Goal: Communication & Community: Answer question/provide support

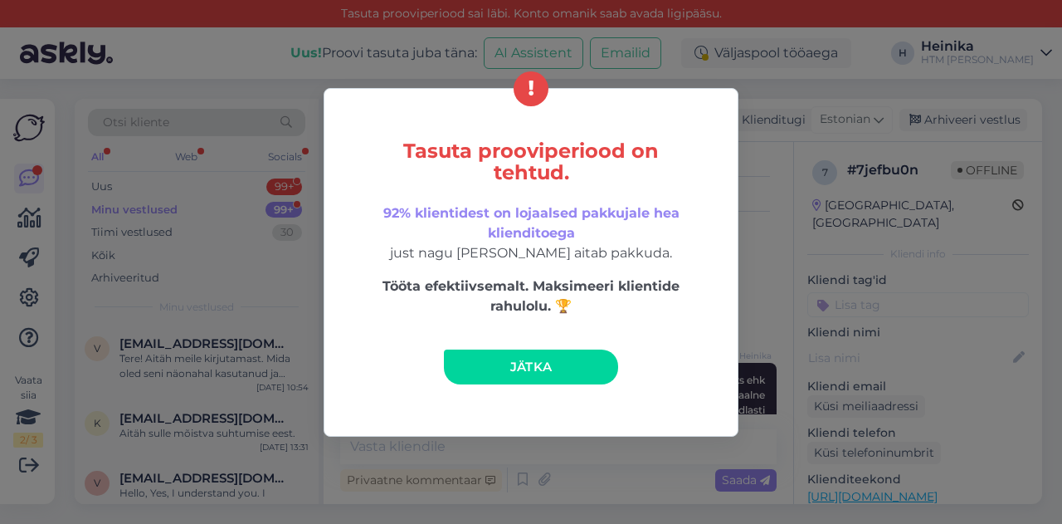
scroll to position [157, 0]
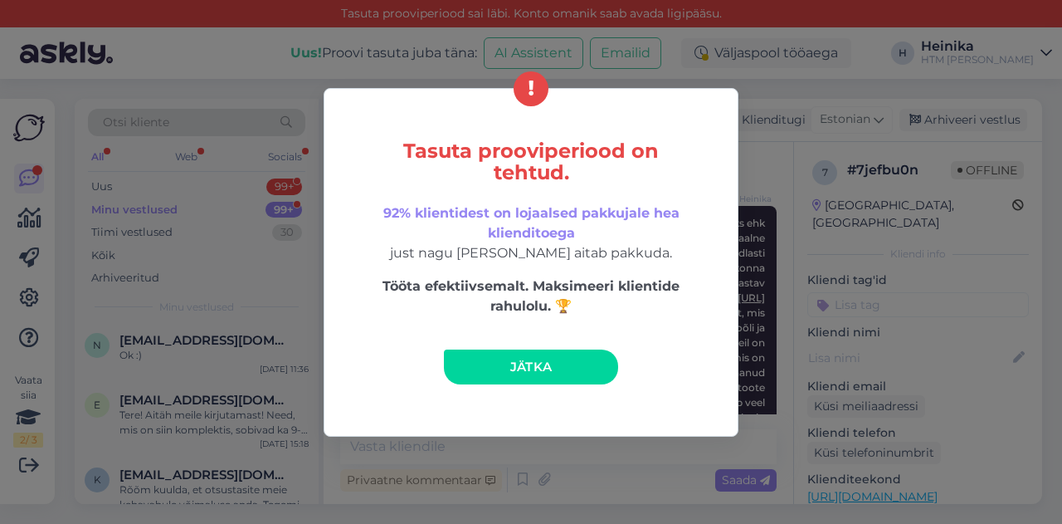
click at [562, 363] on link "Jätka" at bounding box center [531, 366] width 174 height 35
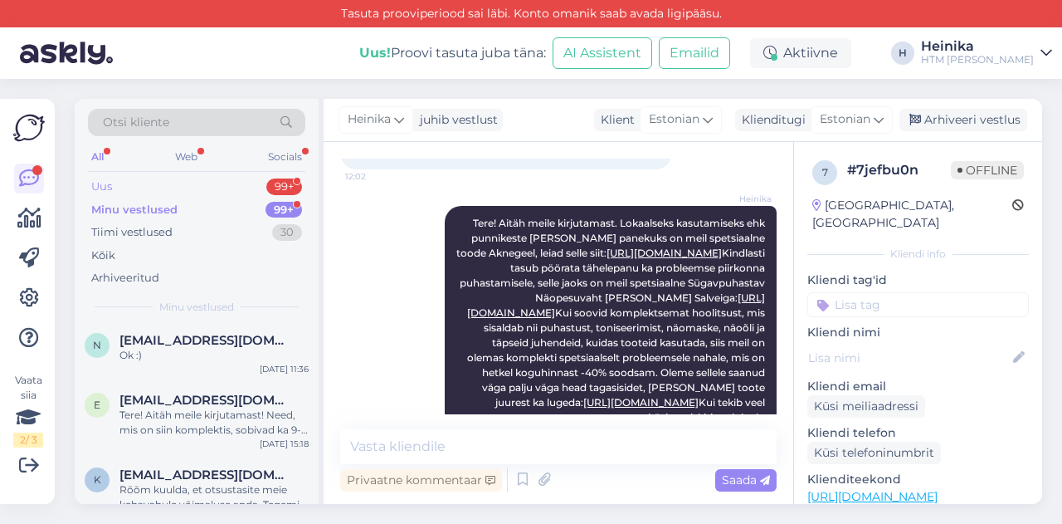
click at [114, 187] on div "Uus 99+" at bounding box center [196, 186] width 217 height 23
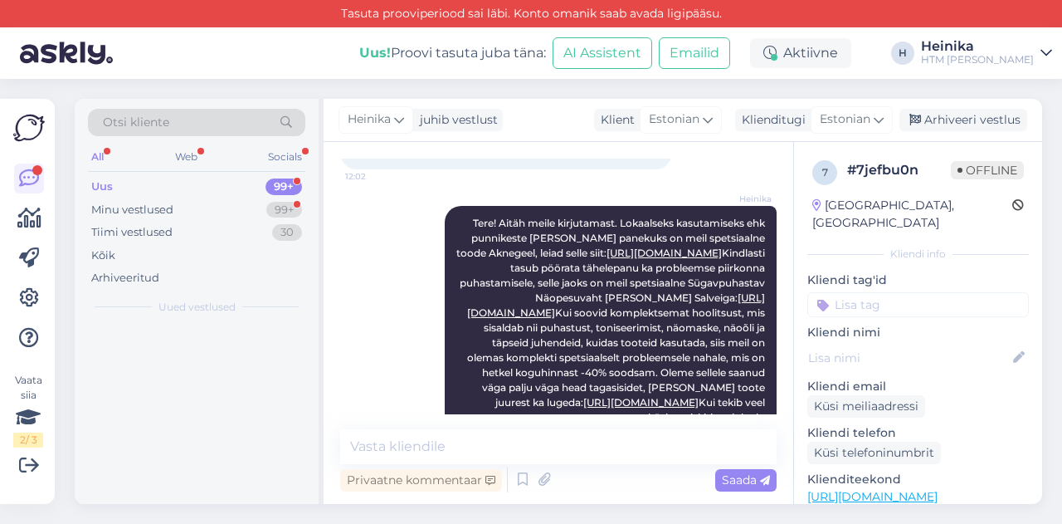
scroll to position [0, 0]
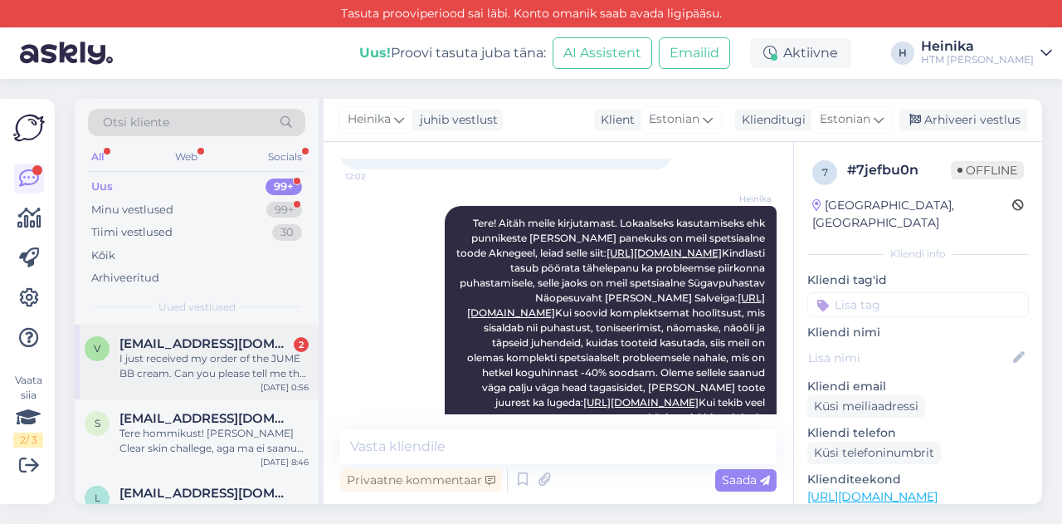
click at [240, 345] on span "[EMAIL_ADDRESS][DOMAIN_NAME]" at bounding box center [206, 343] width 173 height 15
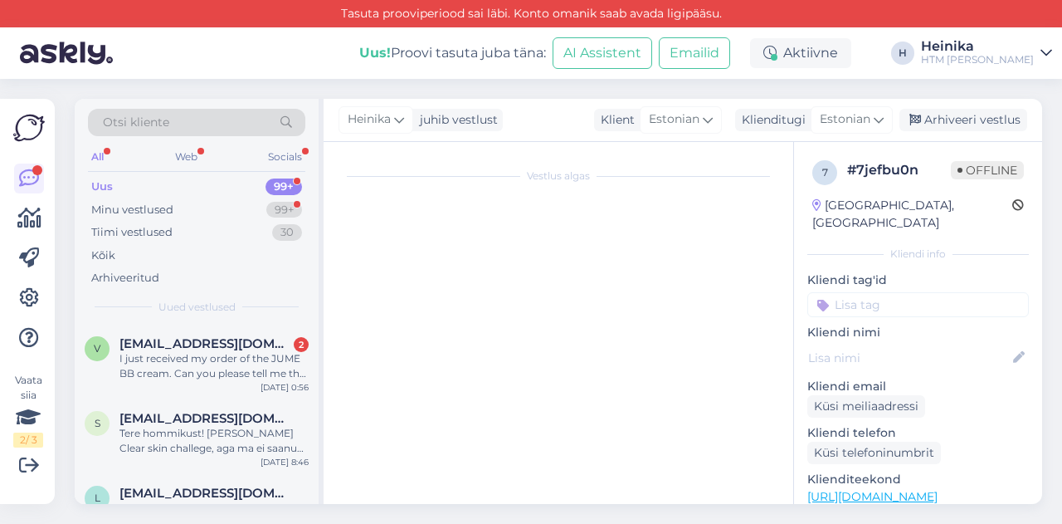
scroll to position [90, 0]
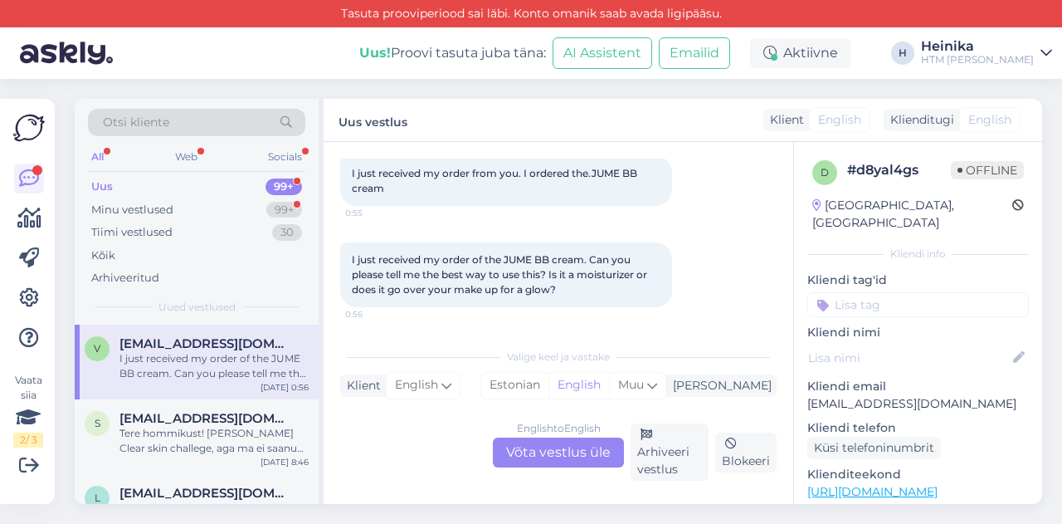
click at [452, 426] on div "English to English Võta vestlus üle Arhiveeri vestlus Blokeeri" at bounding box center [558, 451] width 437 height 57
click at [543, 451] on div "English to English Võta vestlus üle" at bounding box center [558, 452] width 131 height 30
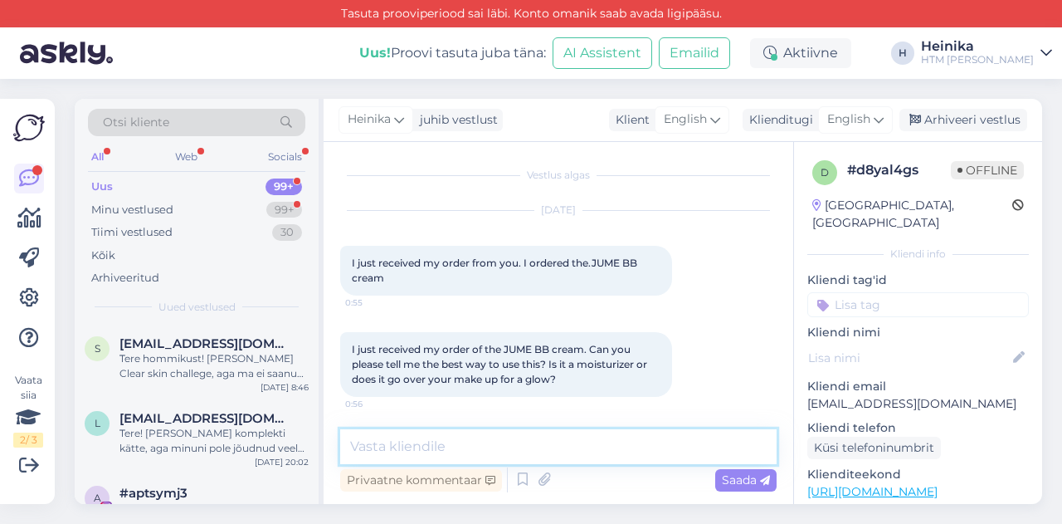
click at [462, 443] on textarea at bounding box center [558, 446] width 437 height 35
type textarea "D"
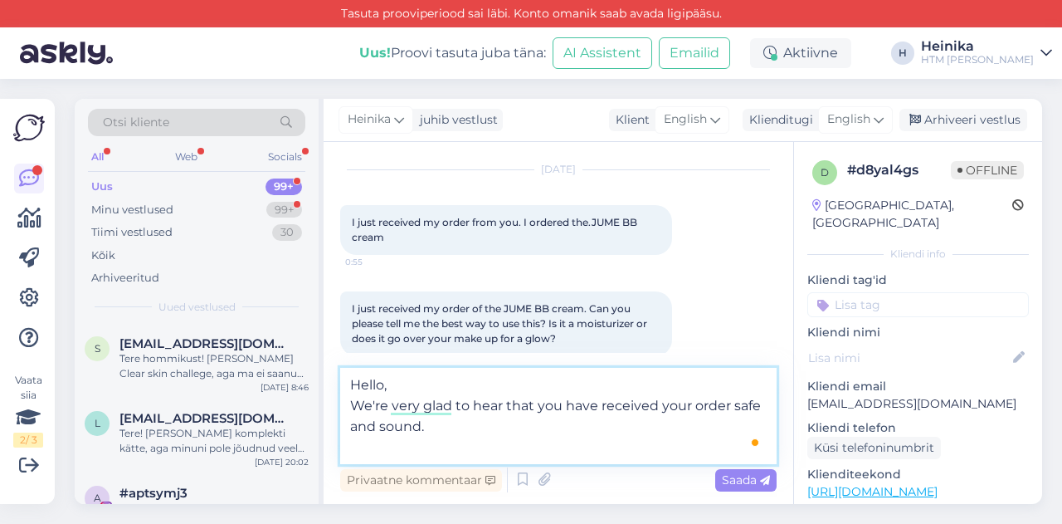
scroll to position [62, 0]
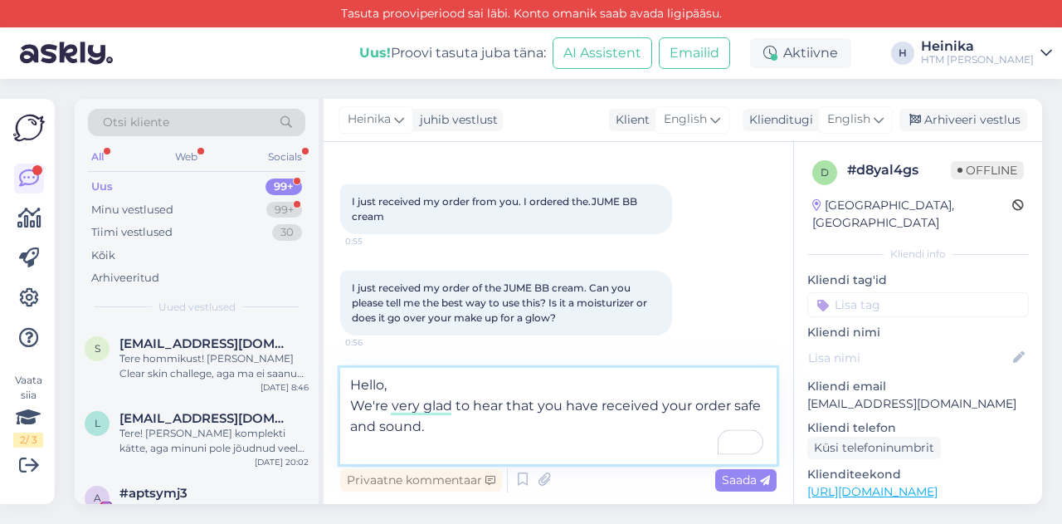
paste textarea "The light-reflecting HOIA BB cream with a lightweight composition helps to harm…"
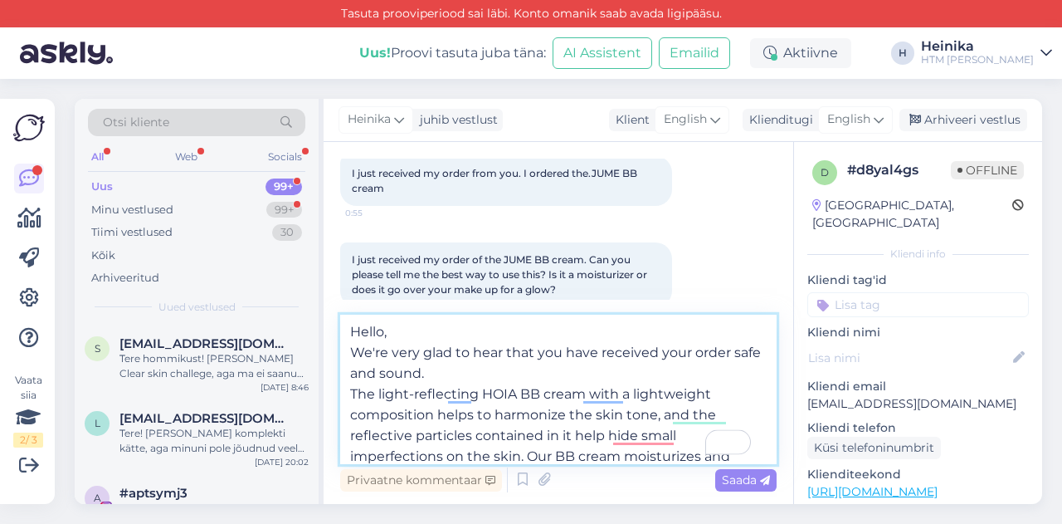
scroll to position [0, 0]
click at [352, 390] on textarea "Hello, We're very glad to hear that you have received your order safe and sound…" at bounding box center [558, 389] width 437 height 149
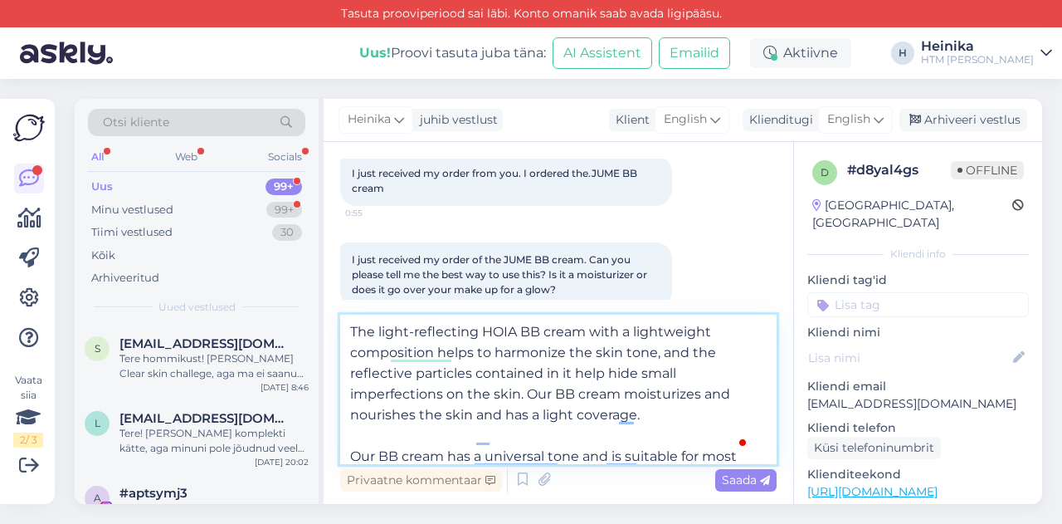
scroll to position [83, 0]
click at [440, 402] on textarea "Hello, We're very glad to hear that you have received your order safe and sound…" at bounding box center [558, 389] width 437 height 149
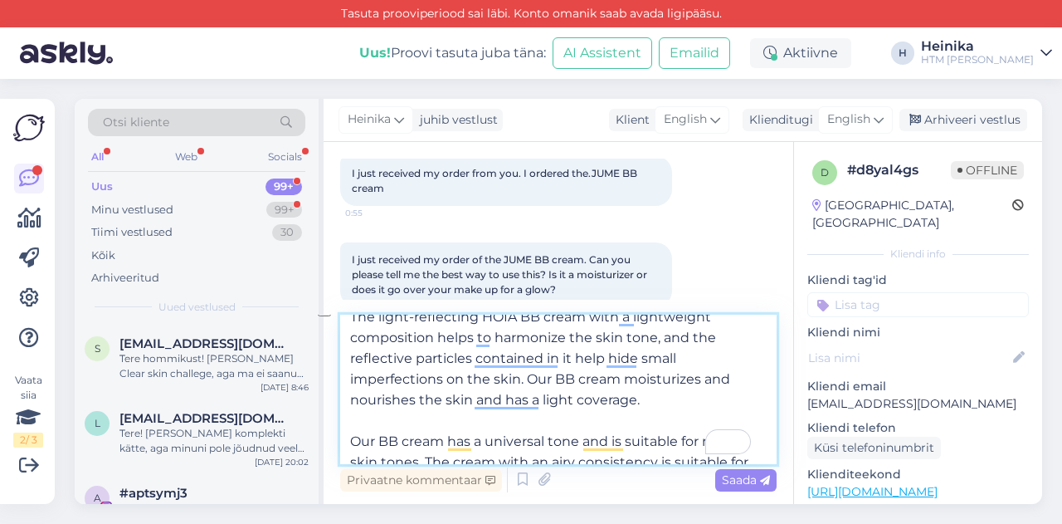
scroll to position [154, 0]
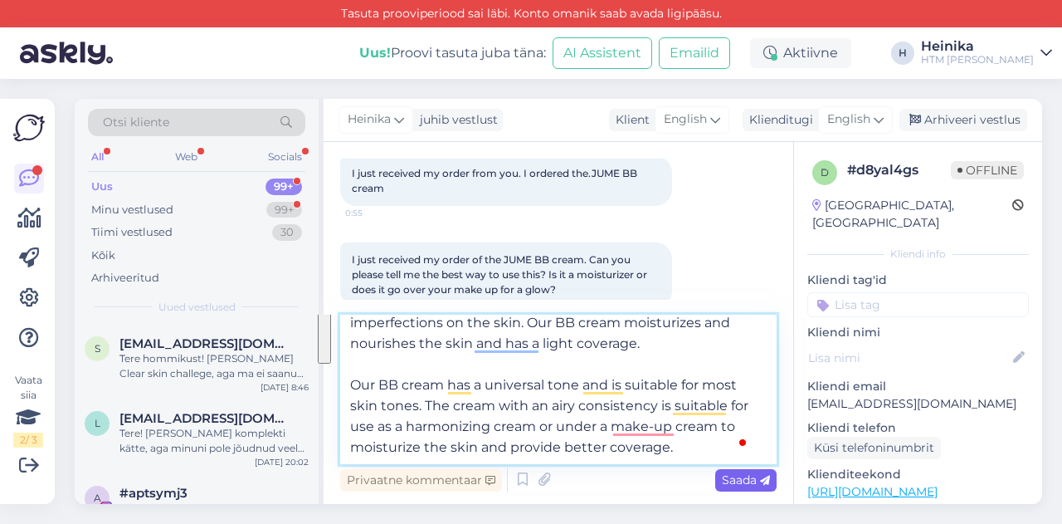
drag, startPoint x: 350, startPoint y: 342, endPoint x: 744, endPoint y: 484, distance: 418.2
click at [744, 484] on div "Hello, We're very glad to hear that you have received your order safe and sound…" at bounding box center [558, 405] width 437 height 181
paste textarea "HOIA BB cream does not contain water and it takes very little at once – so foll…"
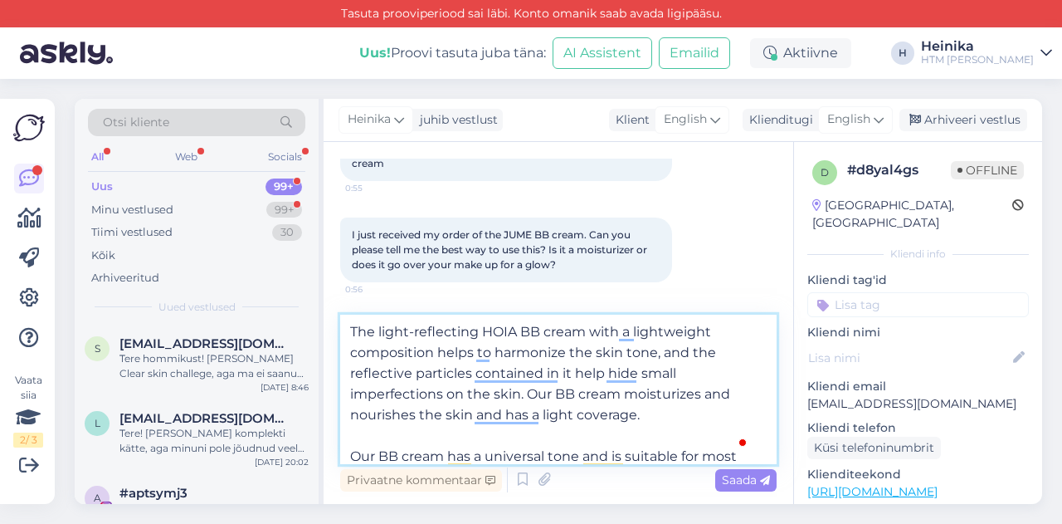
click at [604, 375] on textarea "Hello, We're very glad to hear that you have received your order safe and sound…" at bounding box center [558, 389] width 437 height 149
click at [648, 415] on textarea "Hello, We're very glad to hear that you have received your order safe and sound…" at bounding box center [558, 389] width 437 height 149
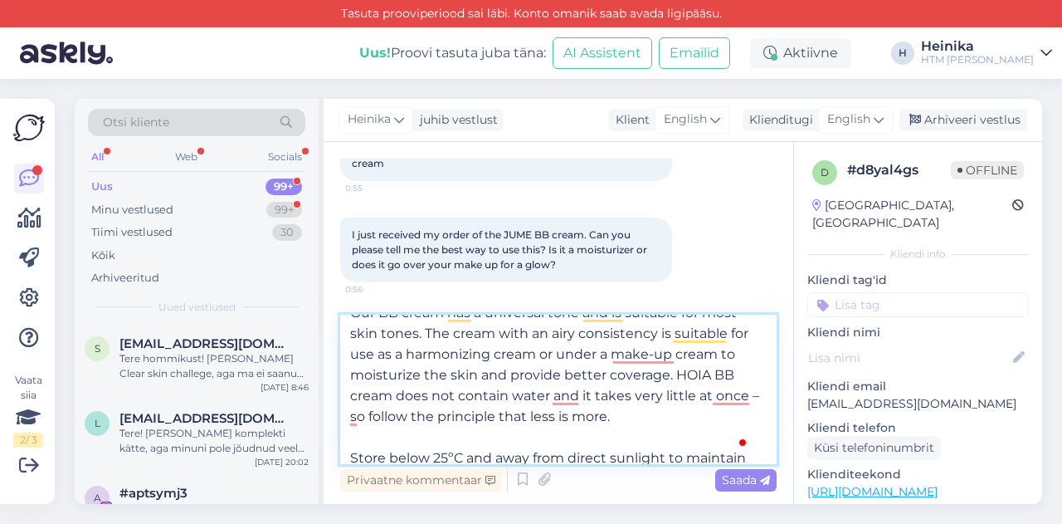
scroll to position [249, 0]
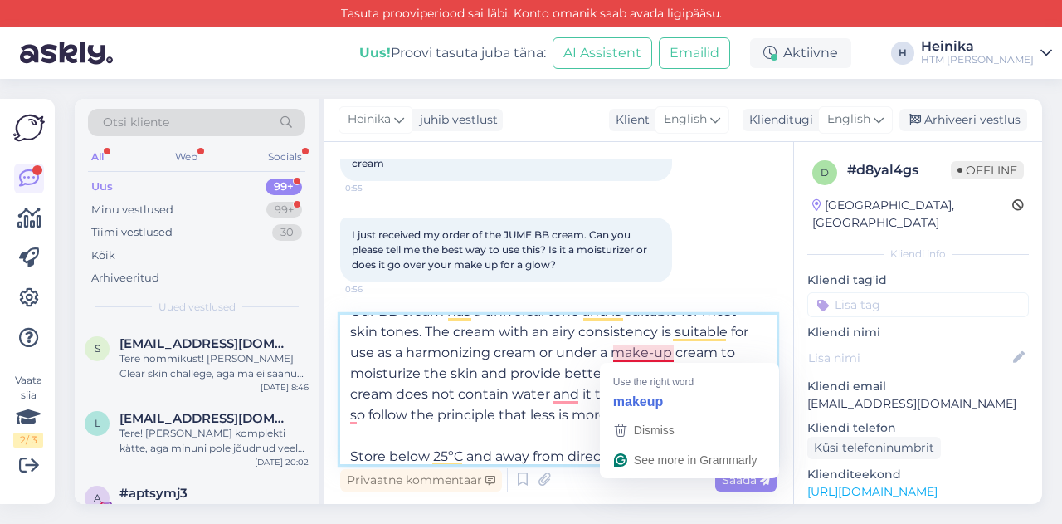
drag, startPoint x: 559, startPoint y: 356, endPoint x: 616, endPoint y: 356, distance: 56.4
click at [616, 356] on textarea "Hello, We're very glad to hear that you have received your order safe and sound…" at bounding box center [558, 389] width 437 height 149
click at [528, 374] on textarea "Hello, We're very glad to hear that you have received your order safe and sound…" at bounding box center [558, 389] width 437 height 149
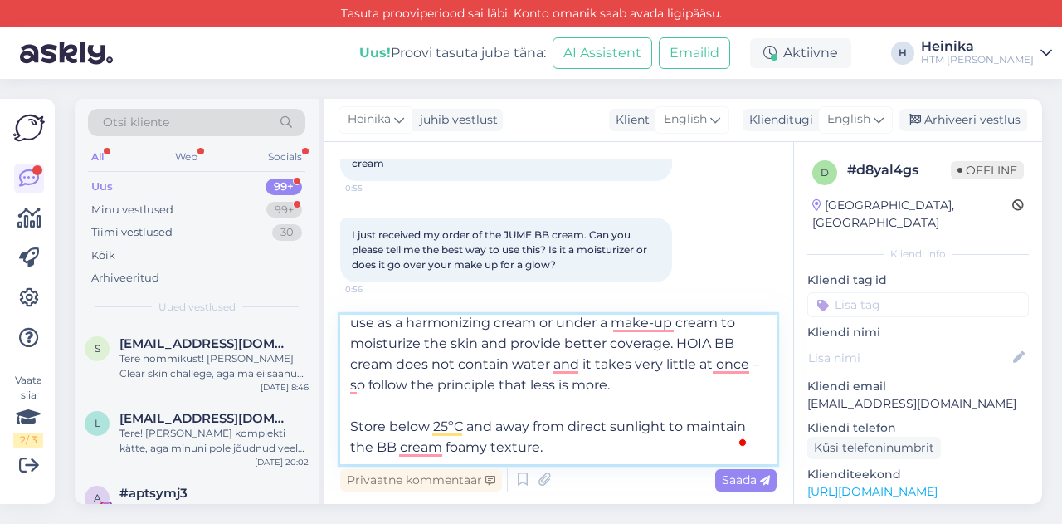
scroll to position [113, 0]
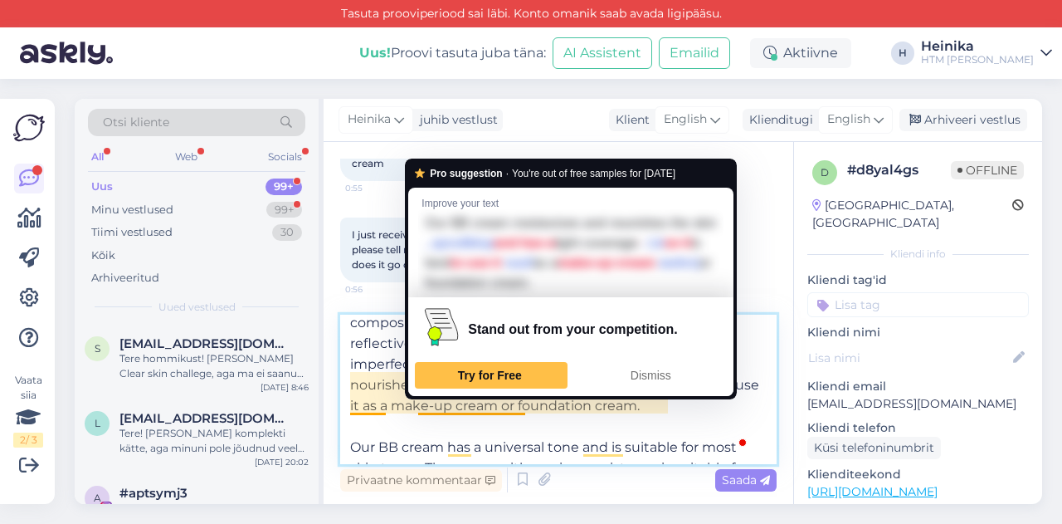
click at [545, 412] on textarea "Hello, We're very glad to hear that you have received your order safe and sound…" at bounding box center [558, 389] width 437 height 149
drag, startPoint x: 544, startPoint y: 406, endPoint x: 421, endPoint y: 407, distance: 123.7
click at [421, 407] on textarea "Hello, We're very glad to hear that you have received your order safe and sound…" at bounding box center [558, 389] width 437 height 149
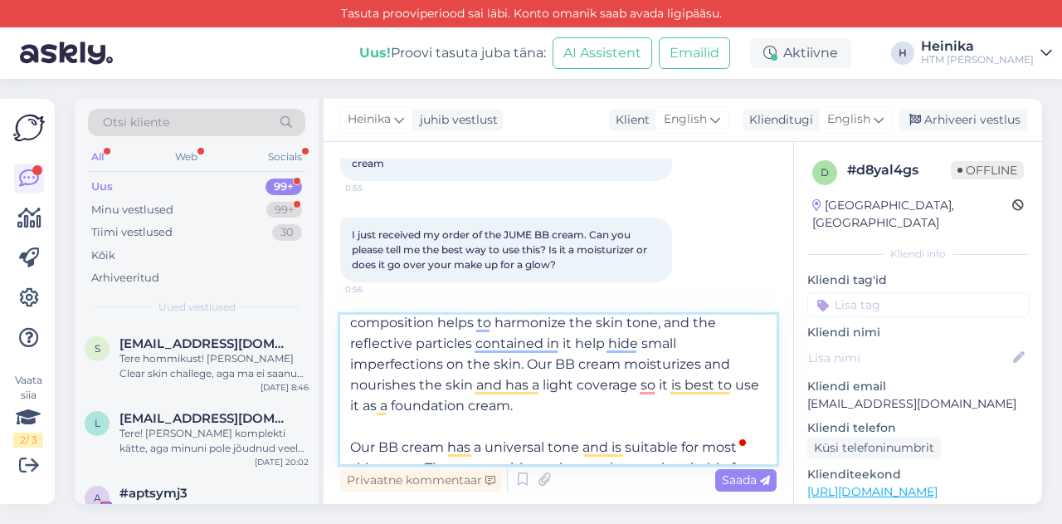
click at [555, 412] on textarea "Hello, We're very glad to hear that you have received your order safe and sound…" at bounding box center [558, 389] width 437 height 149
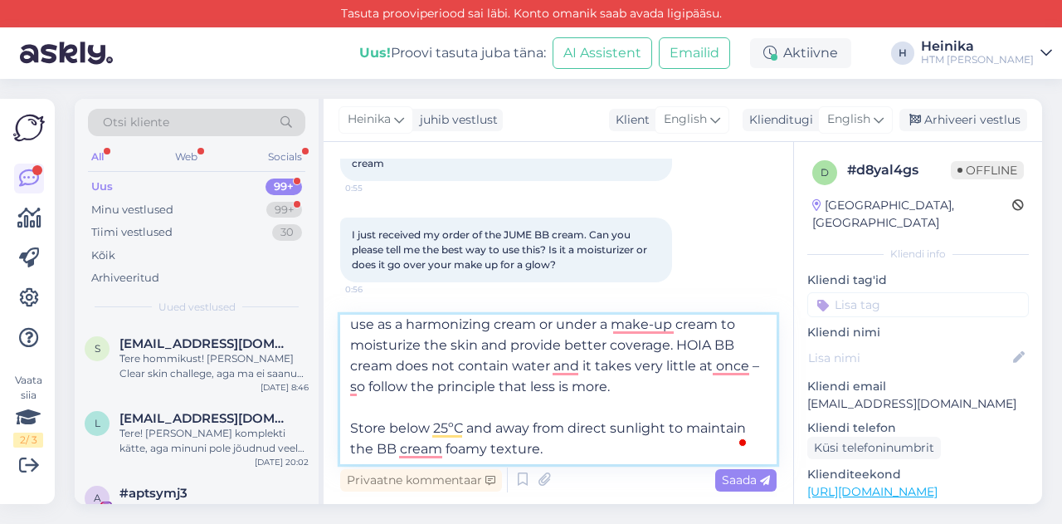
scroll to position [300, 0]
click at [613, 455] on textarea "Hello, We're very glad to hear that you have received your order safe and sound…" at bounding box center [558, 389] width 437 height 149
click at [647, 388] on textarea "Hello, We're very glad to hear that you have received your order safe and sound…" at bounding box center [558, 389] width 437 height 149
click at [661, 383] on textarea "Hello, We're very glad to hear that you have received your order safe and sound…" at bounding box center [558, 389] width 437 height 149
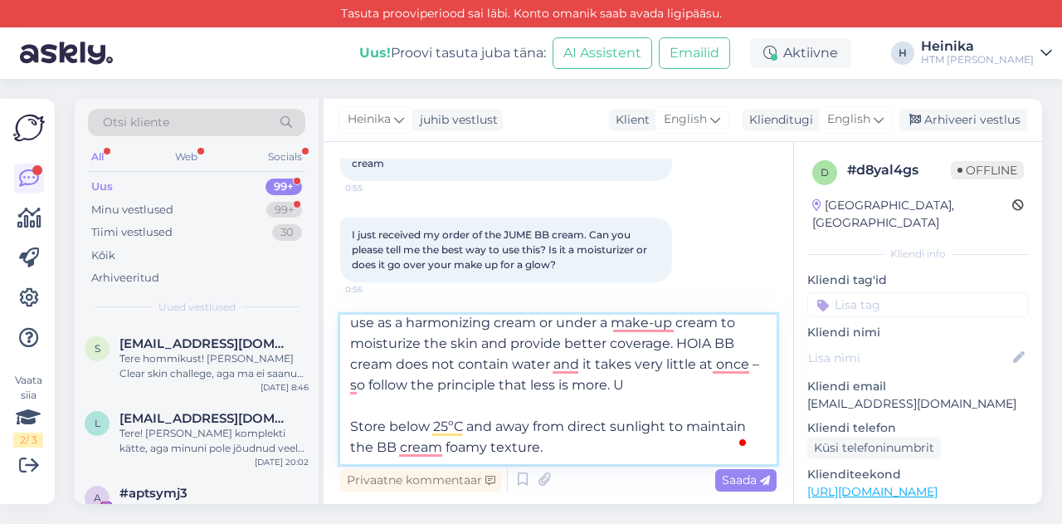
type textarea "Hello, We're very glad to hear that you have received your order safe and sound…"
click at [451, 366] on textarea "Hello, We're very glad to hear that you have received your order safe and sound…" at bounding box center [558, 389] width 437 height 149
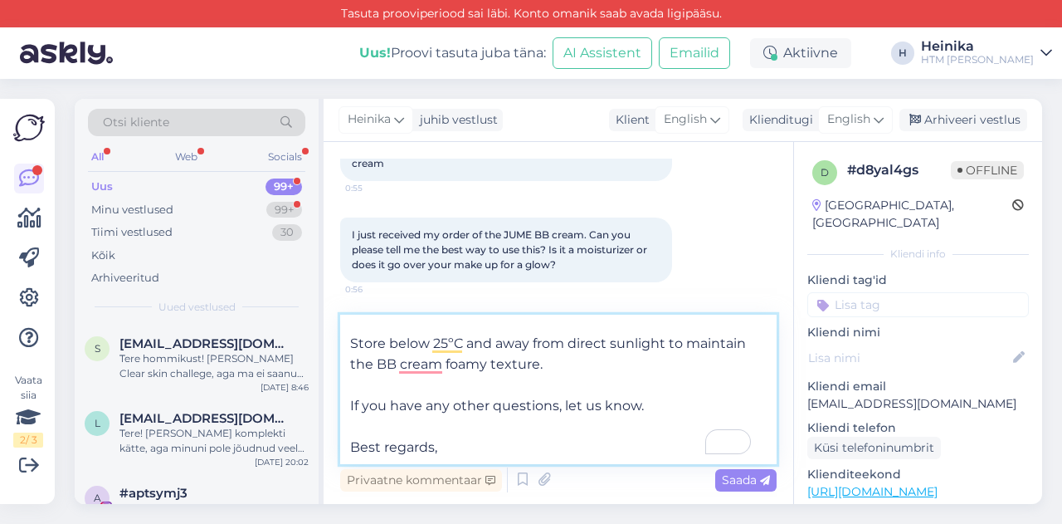
click at [521, 442] on textarea "Hello, We're very glad to hear that you have received your order safe and sound…" at bounding box center [558, 389] width 437 height 149
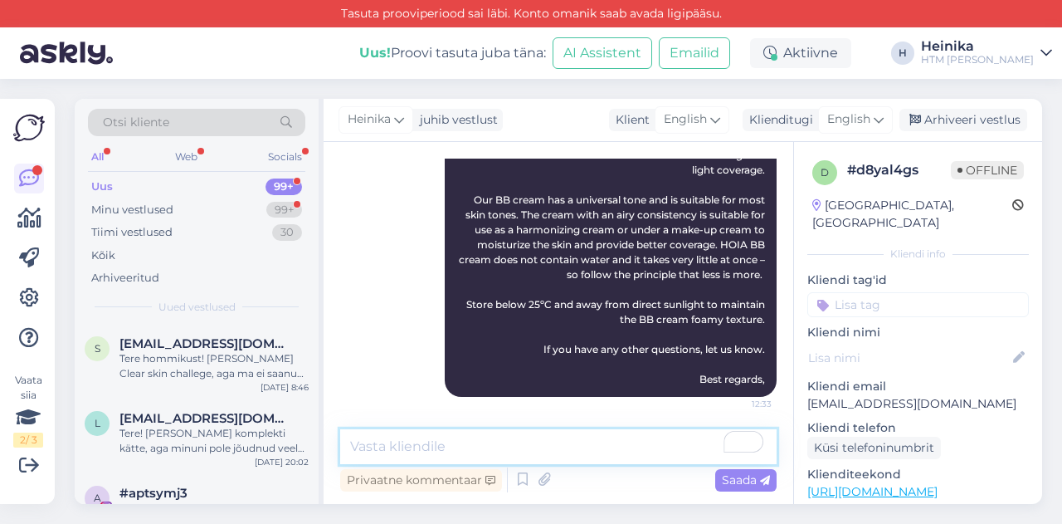
paste textarea "Apply the cream to your face with your fingers and spread it out for an even co…"
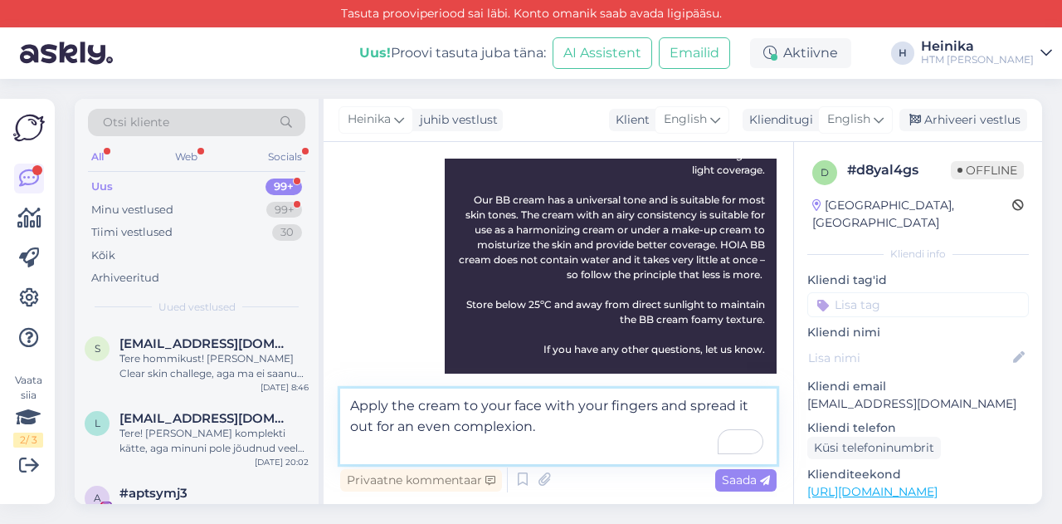
scroll to position [471, 0]
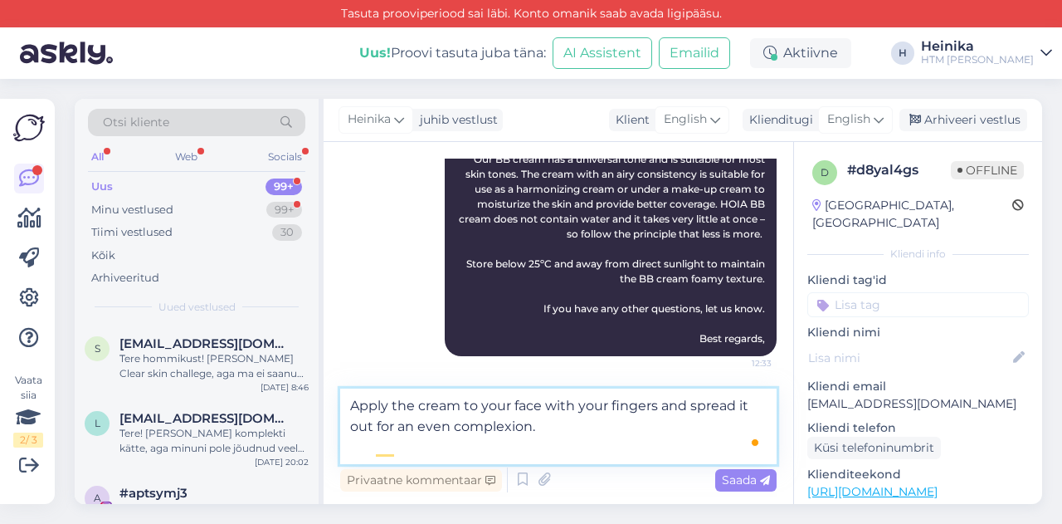
click at [352, 432] on textarea "Apply the cream to your face with your fingers and spread it out for an even co…" at bounding box center [558, 426] width 437 height 76
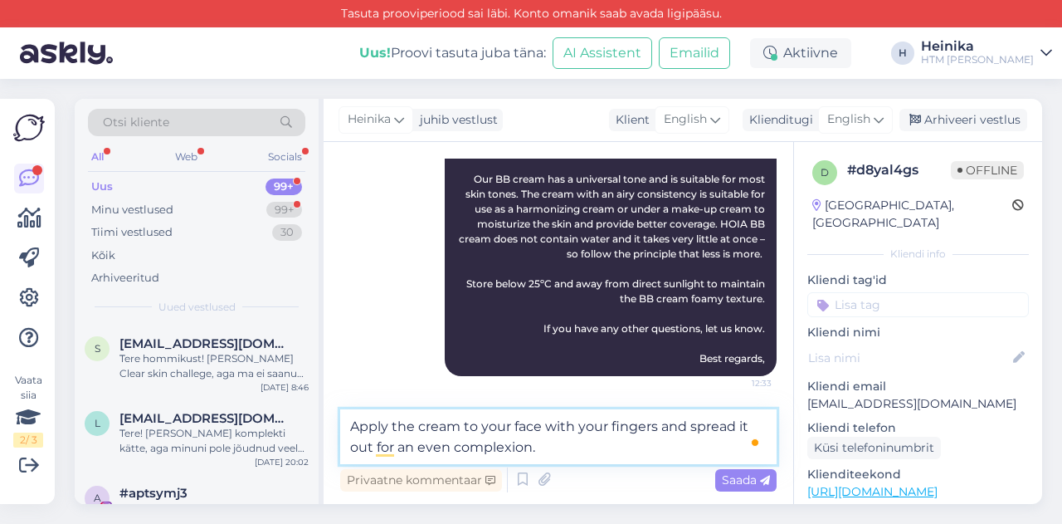
scroll to position [451, 0]
click at [663, 426] on textarea "Apply the cream to your face with your fingers and spread it out for an even co…" at bounding box center [558, 436] width 437 height 55
paste textarea "makeup sponge"
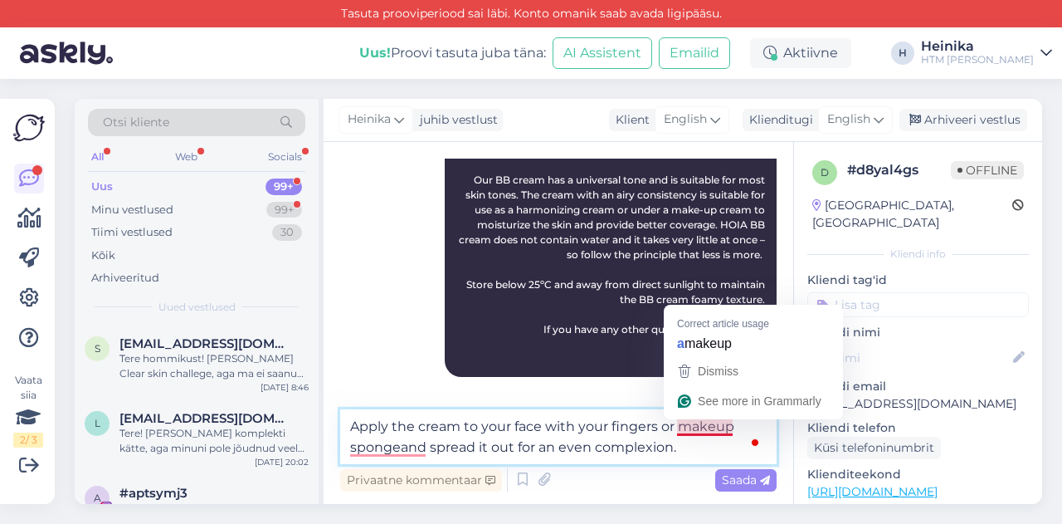
click at [717, 431] on textarea "Apply the cream to your face with your fingers or makeup spongeand spread it ou…" at bounding box center [558, 436] width 437 height 55
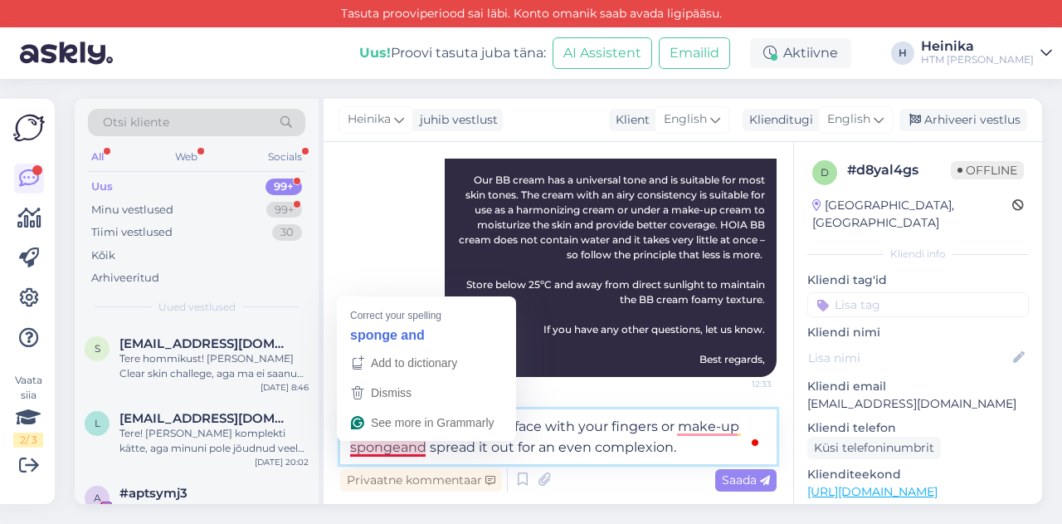
click at [402, 446] on textarea "Apply the cream to your face with your fingers or make-up spongeand spread it o…" at bounding box center [558, 436] width 437 height 55
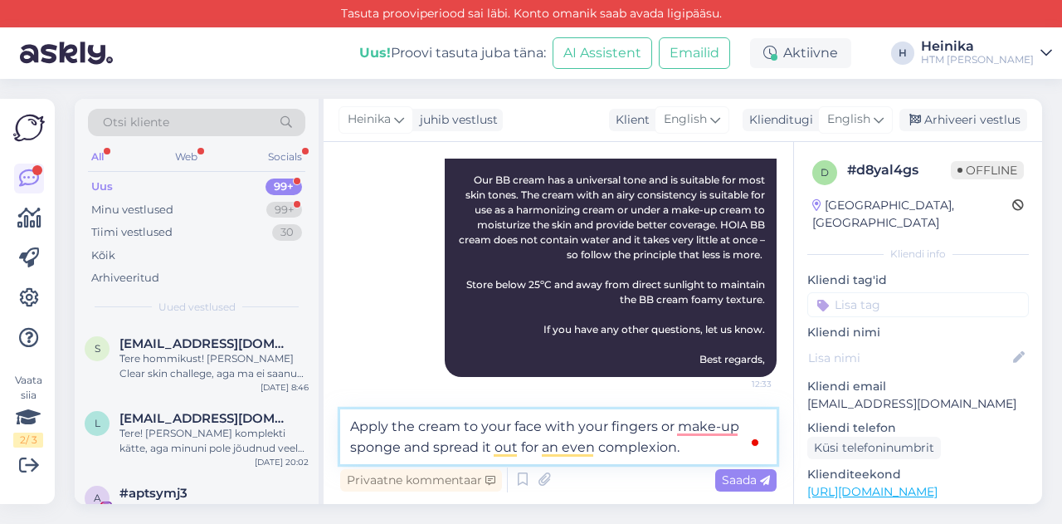
click at [685, 449] on textarea "Apply the cream to your face with your fingers or make-up sponge and spread it …" at bounding box center [558, 436] width 437 height 55
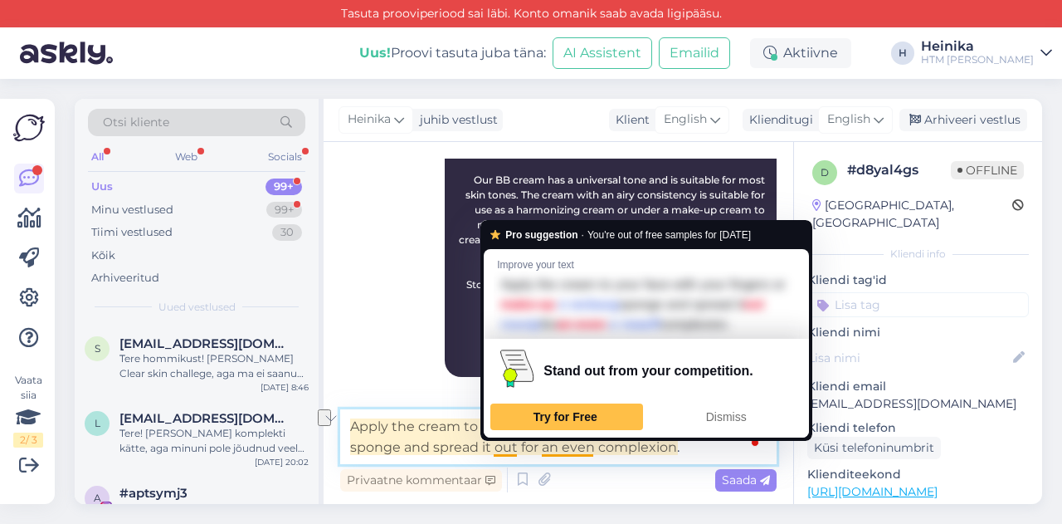
drag, startPoint x: 433, startPoint y: 451, endPoint x: 518, endPoint y: 446, distance: 84.8
click at [518, 446] on textarea "Apply the cream to your face with your fingers or make-up sponge and spread it …" at bounding box center [558, 436] width 437 height 55
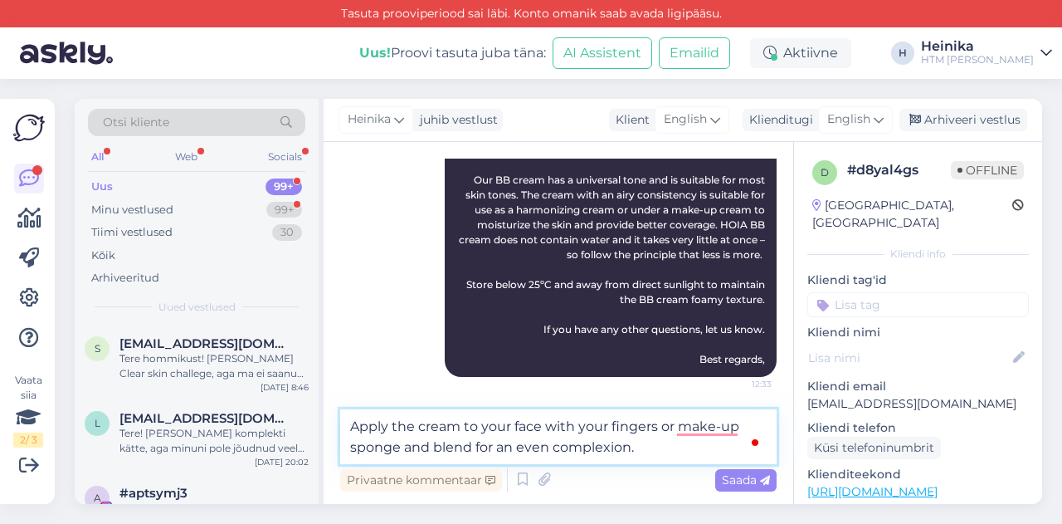
click at [649, 447] on textarea "Apply the cream to your face with your fingers or make-up sponge and blend for …" at bounding box center [558, 436] width 437 height 55
type textarea "Apply the cream to your face with your fingers or make-up sponge and blend for …"
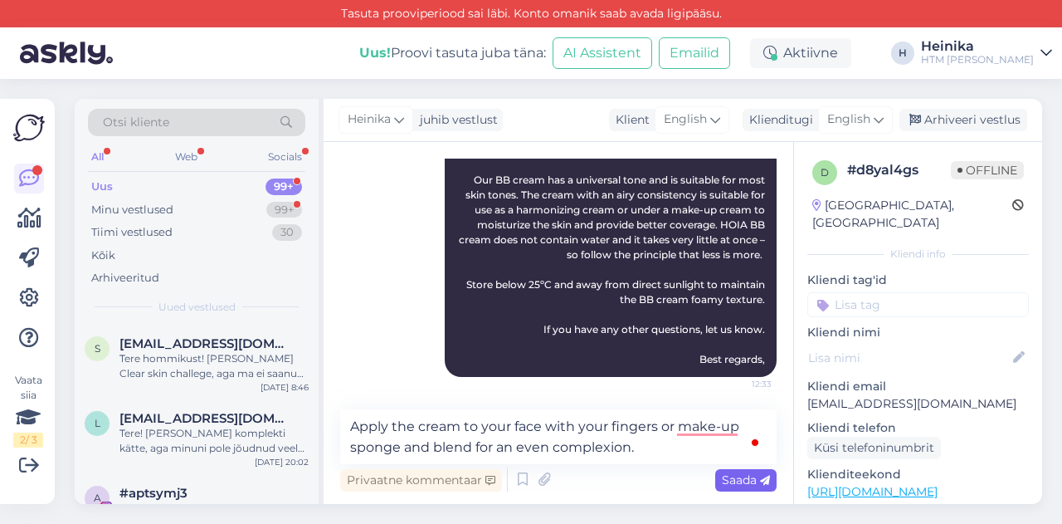
click at [744, 477] on span "Saada" at bounding box center [746, 479] width 48 height 15
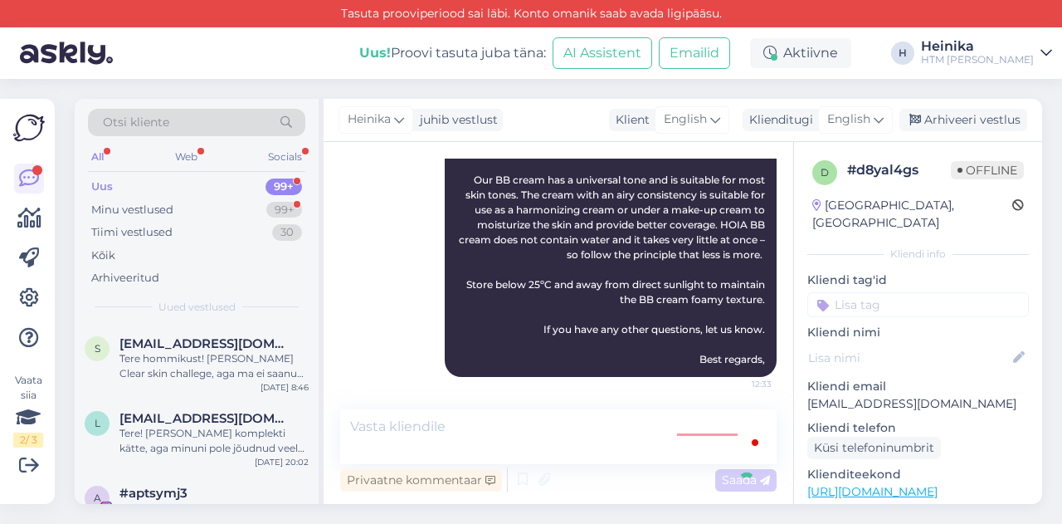
scroll to position [517, 0]
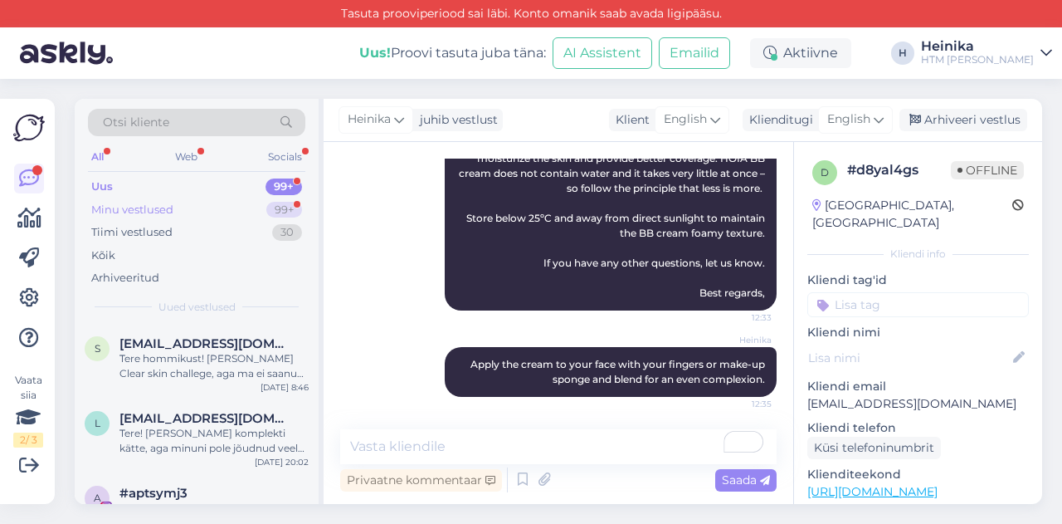
click at [196, 198] on div "Minu vestlused 99+" at bounding box center [196, 209] width 217 height 23
click at [162, 183] on div "Uus 99+" at bounding box center [196, 186] width 217 height 23
click at [200, 154] on div "Web" at bounding box center [186, 157] width 29 height 22
click at [274, 150] on div "Socials" at bounding box center [285, 157] width 41 height 22
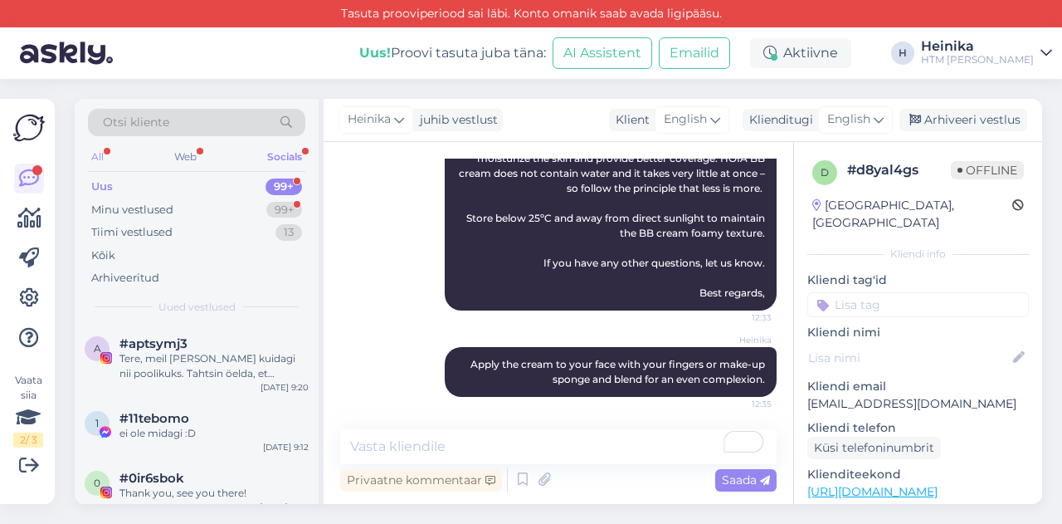
click at [101, 157] on div "All" at bounding box center [97, 157] width 19 height 22
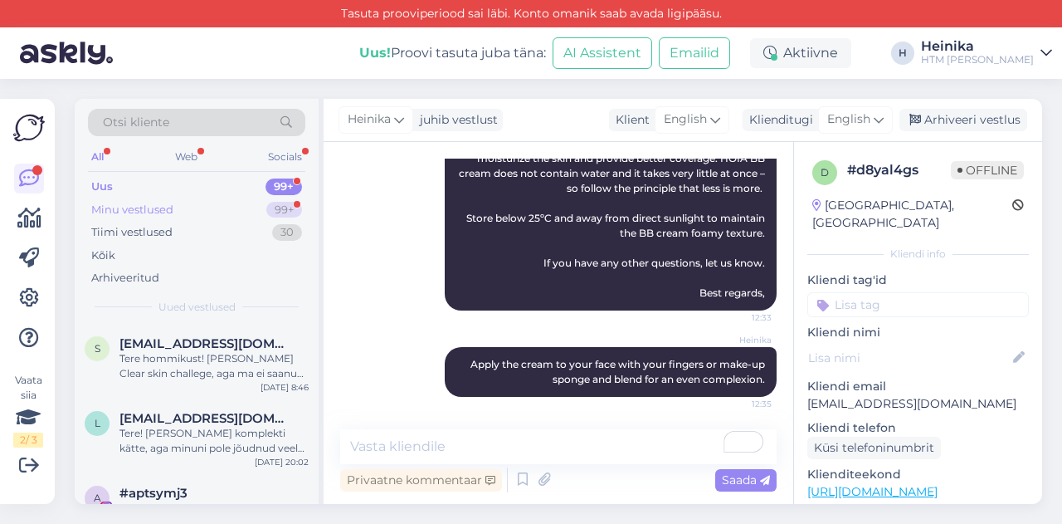
click at [199, 206] on div "Minu vestlused 99+" at bounding box center [196, 209] width 217 height 23
